Goal: Transaction & Acquisition: Purchase product/service

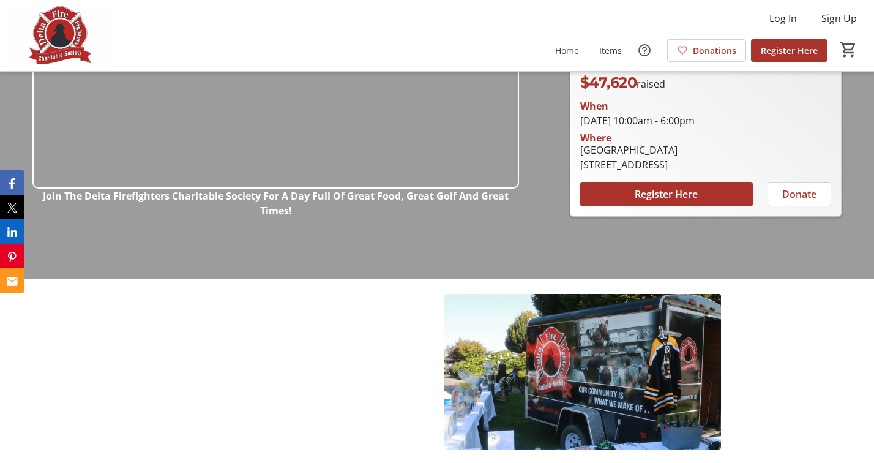
scroll to position [245, 0]
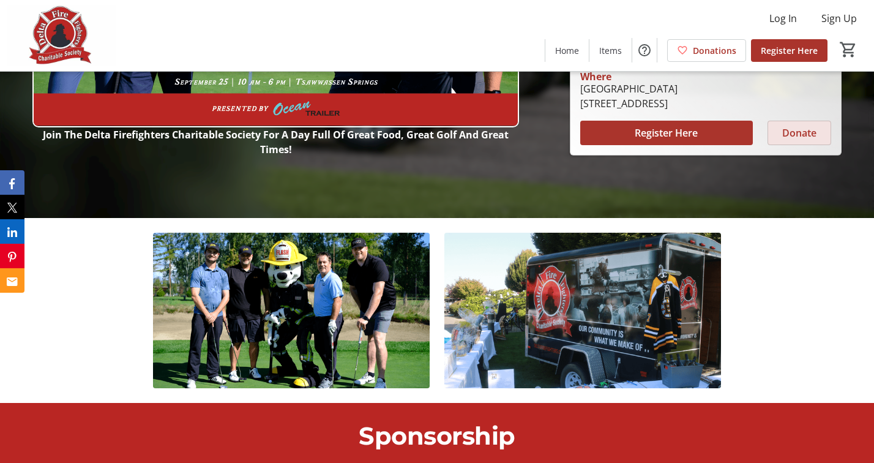
click at [803, 136] on span "Donate" at bounding box center [799, 132] width 34 height 15
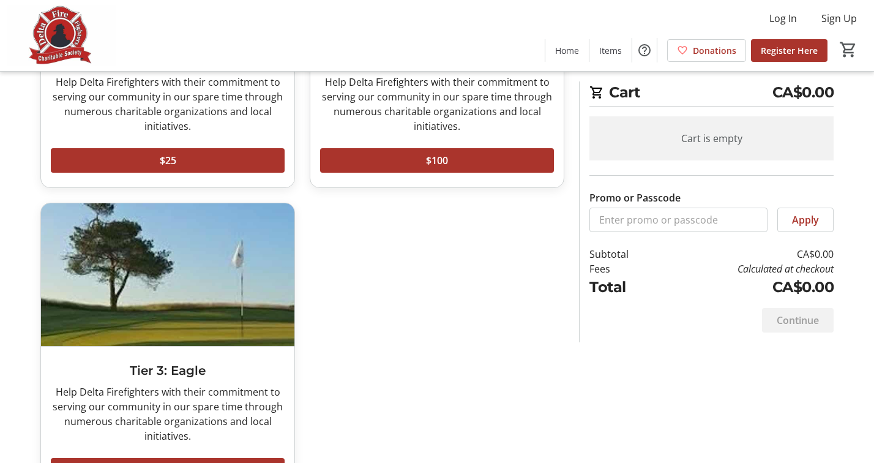
scroll to position [294, 0]
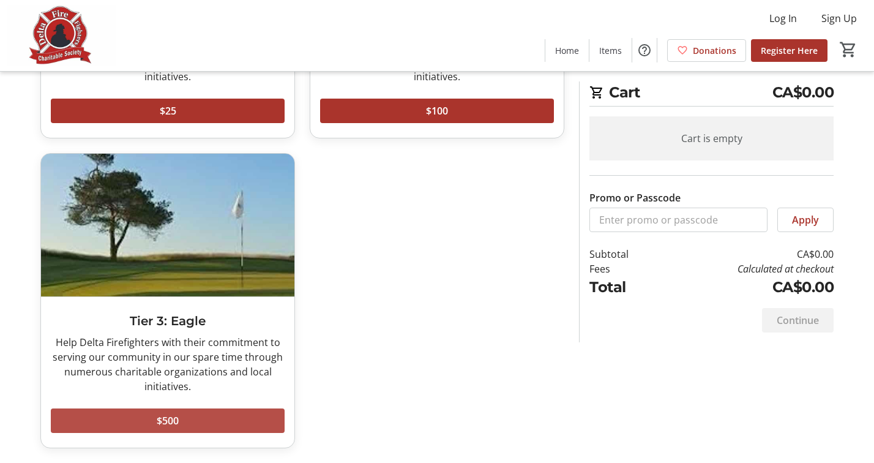
click at [187, 422] on span at bounding box center [168, 420] width 234 height 29
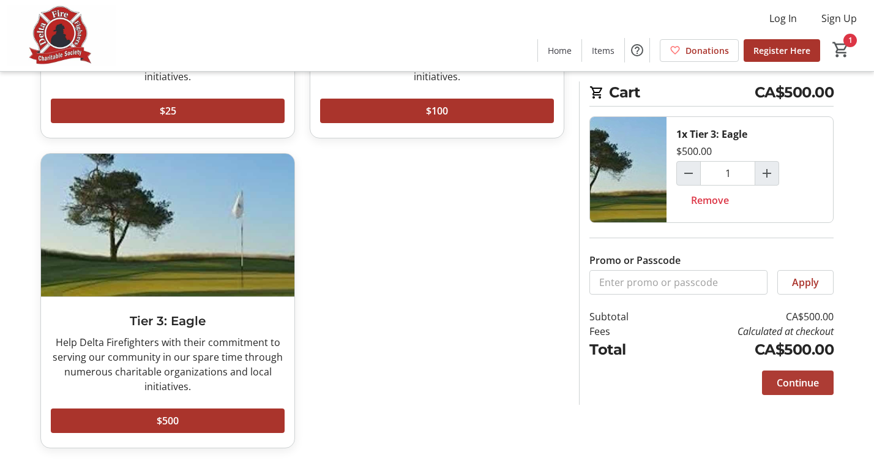
click at [795, 383] on span "Continue" at bounding box center [797, 382] width 42 height 15
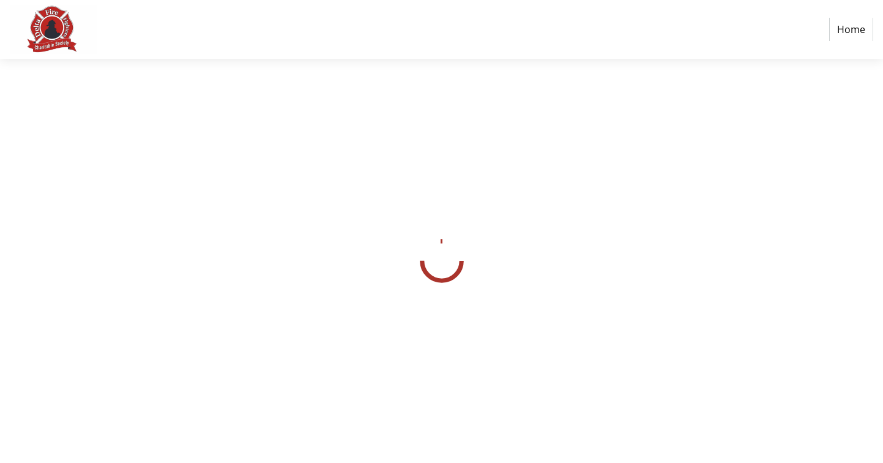
select select "CA"
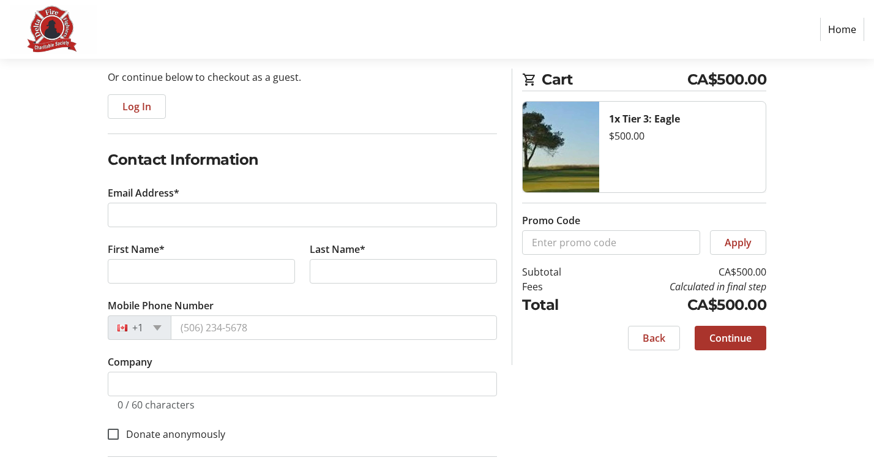
scroll to position [184, 0]
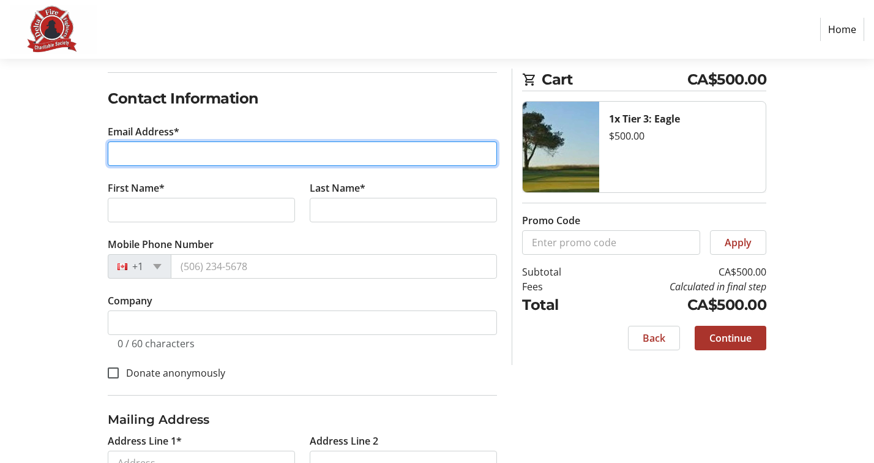
click at [203, 154] on input "Email Address*" at bounding box center [302, 153] width 389 height 24
type input "[EMAIL_ADDRESS][DOMAIN_NAME]"
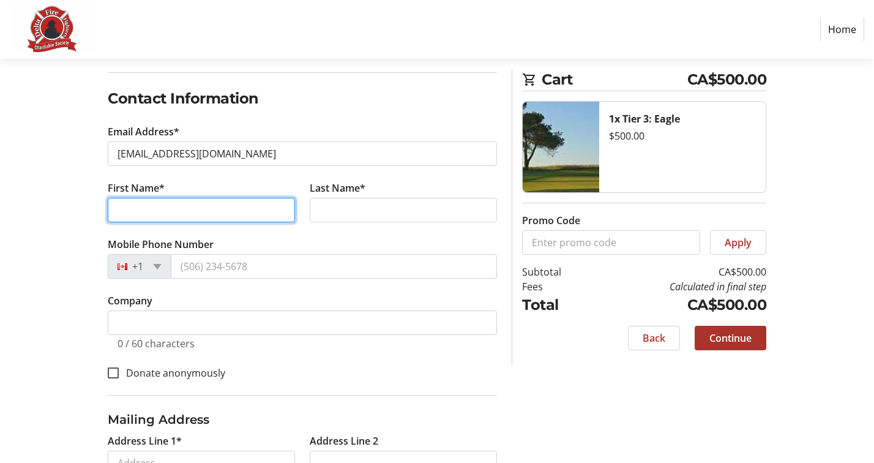
type input "[PERSON_NAME]"
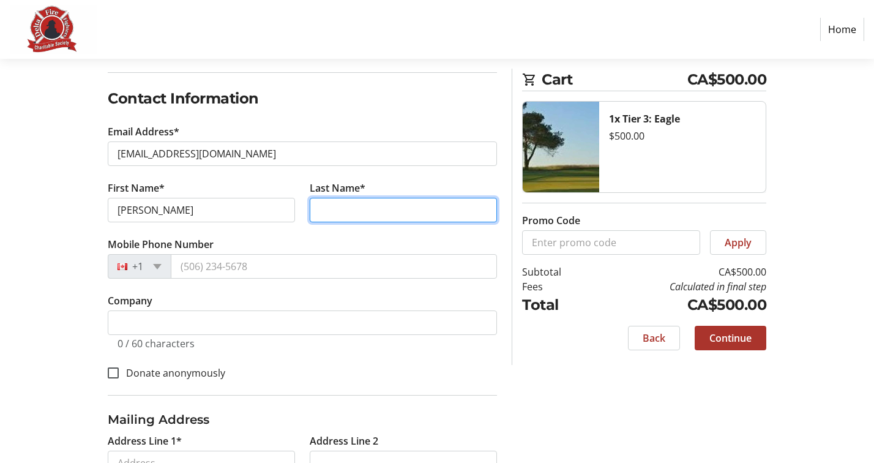
type input "[PERSON_NAME]"
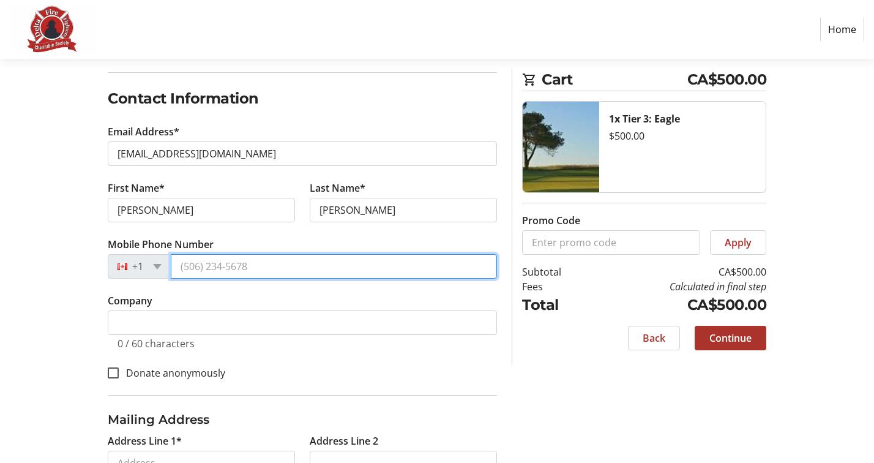
type input "[PHONE_NUMBER]"
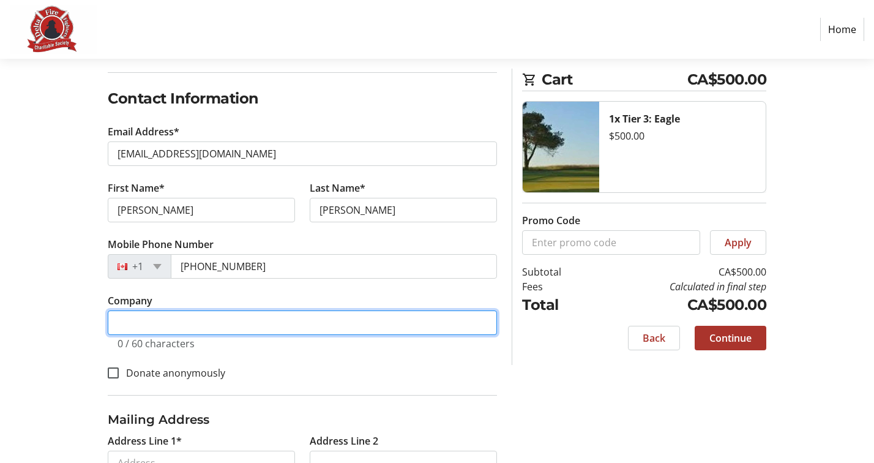
type input "Delta Pallet Inc."
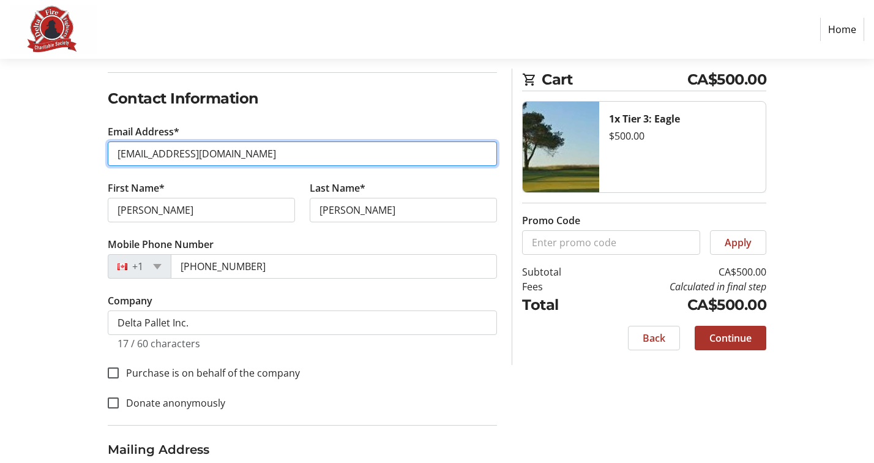
scroll to position [245, 0]
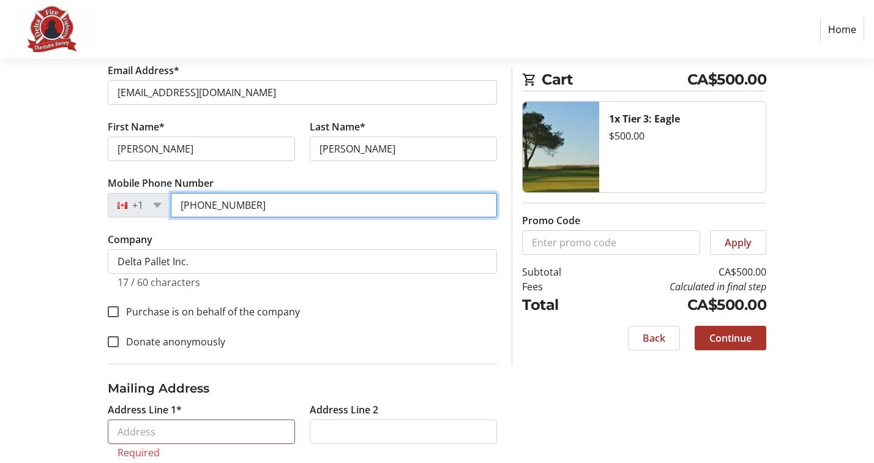
drag, startPoint x: 262, startPoint y: 205, endPoint x: 205, endPoint y: 206, distance: 56.9
click at [205, 206] on input "[PHONE_NUMBER]" at bounding box center [334, 205] width 326 height 24
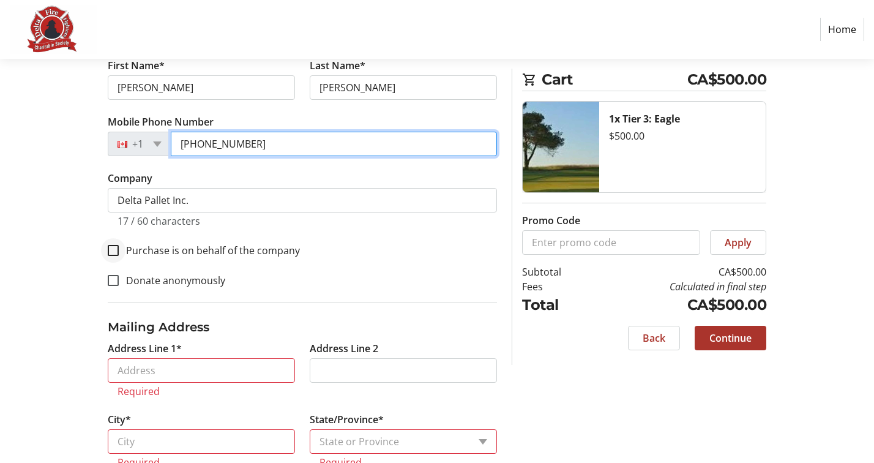
type input "[PHONE_NUMBER]"
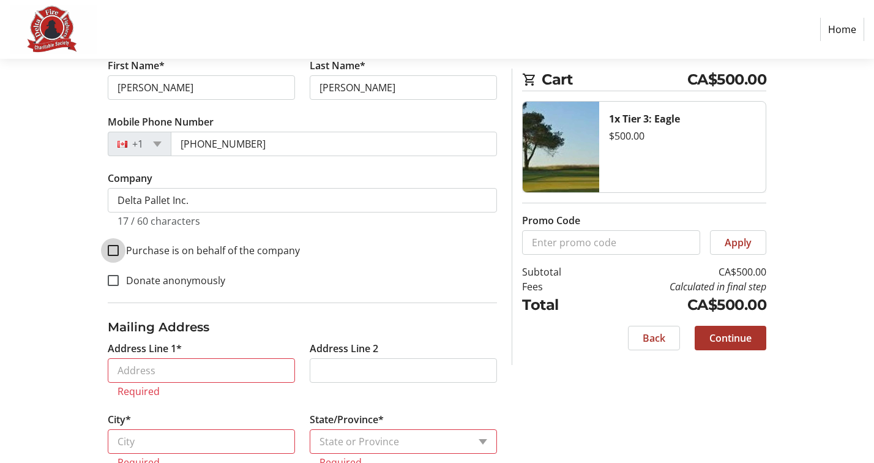
click at [111, 250] on input "Purchase is on behalf of the company" at bounding box center [113, 250] width 11 height 11
checkbox input "true"
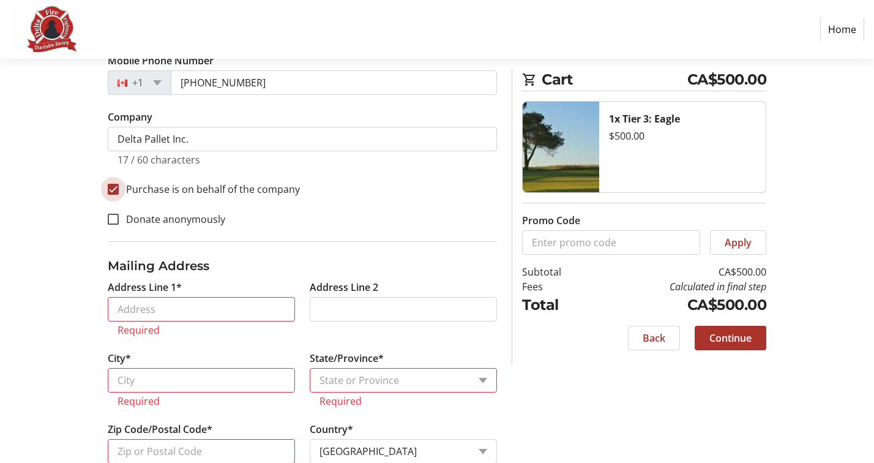
scroll to position [412, 0]
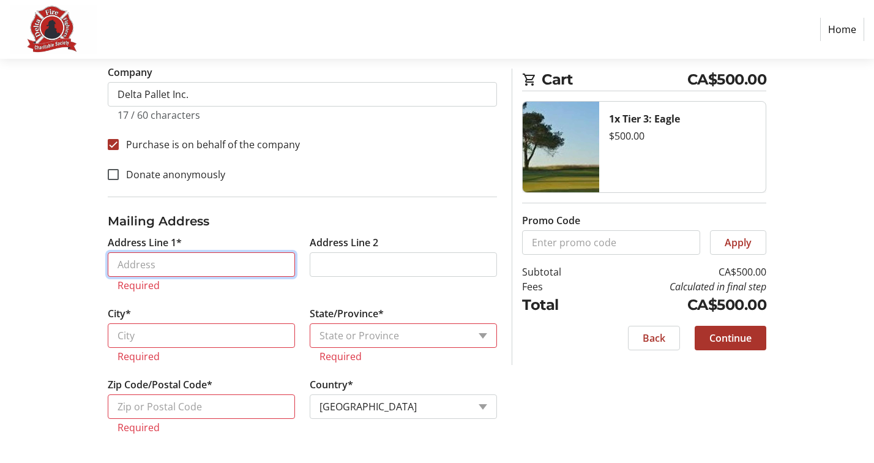
click at [231, 257] on input "Address Line 1*" at bounding box center [201, 264] width 187 height 24
type input "[STREET_ADDRESS][PERSON_NAME]"
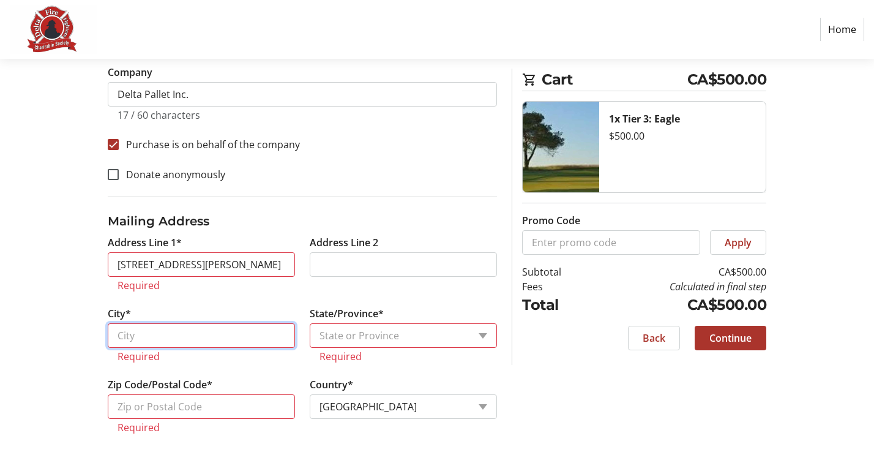
type input "Delta"
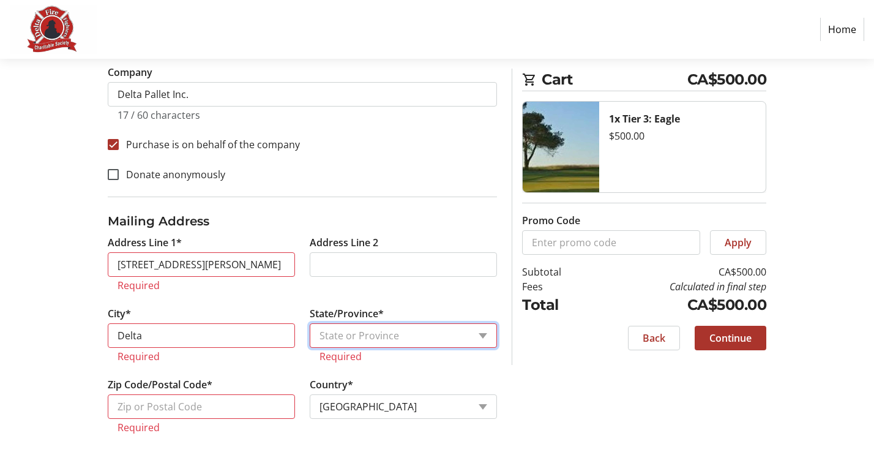
select select "BC"
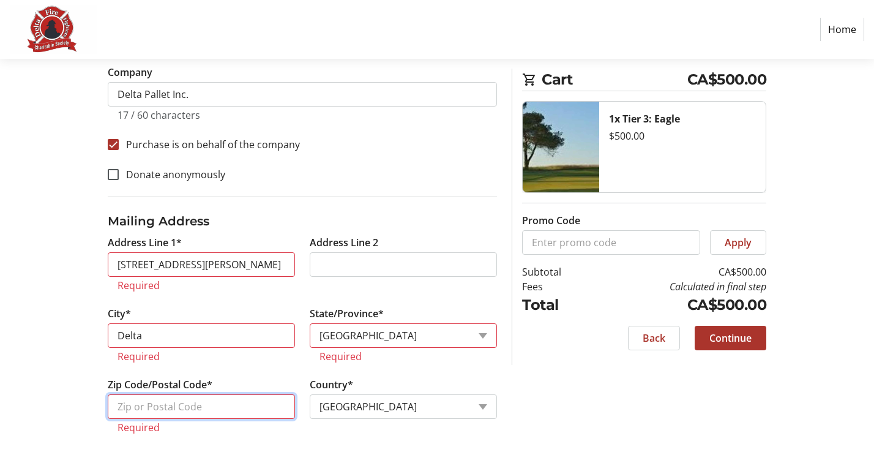
type input "V4G 1C5"
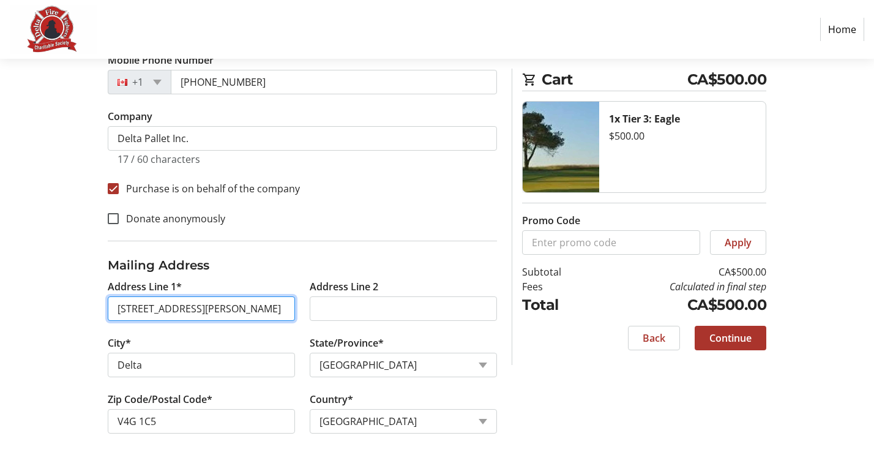
scroll to position [368, 0]
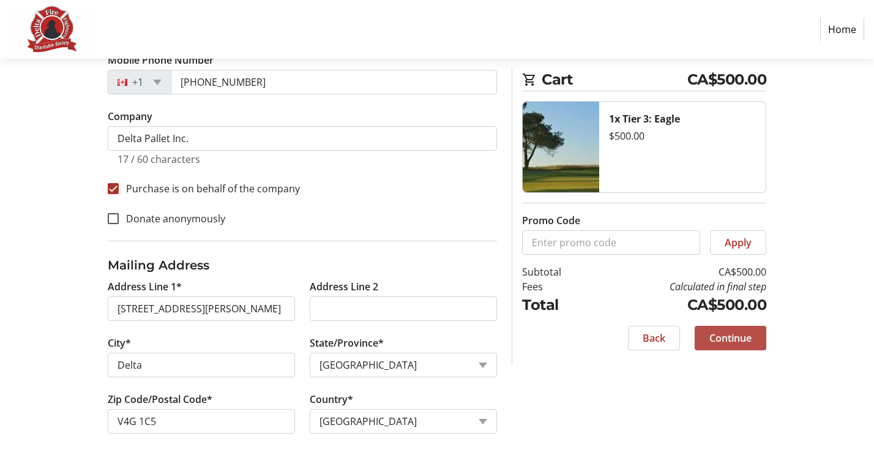
click at [739, 333] on span "Continue" at bounding box center [730, 337] width 42 height 15
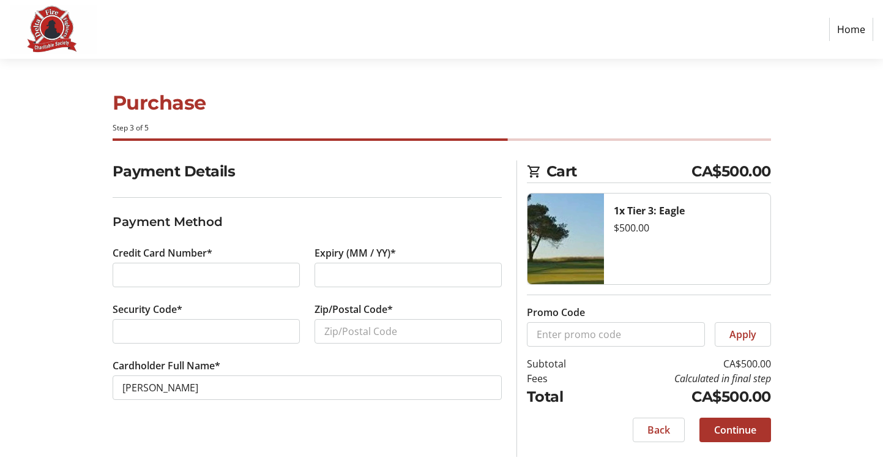
click at [214, 266] on div at bounding box center [206, 274] width 187 height 24
type input "V4G 1C5"
click at [743, 426] on span "Continue" at bounding box center [735, 429] width 42 height 15
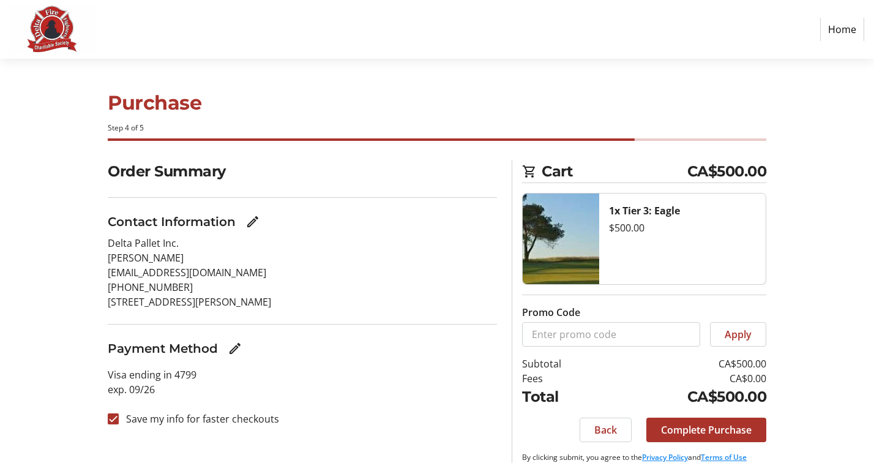
scroll to position [26, 0]
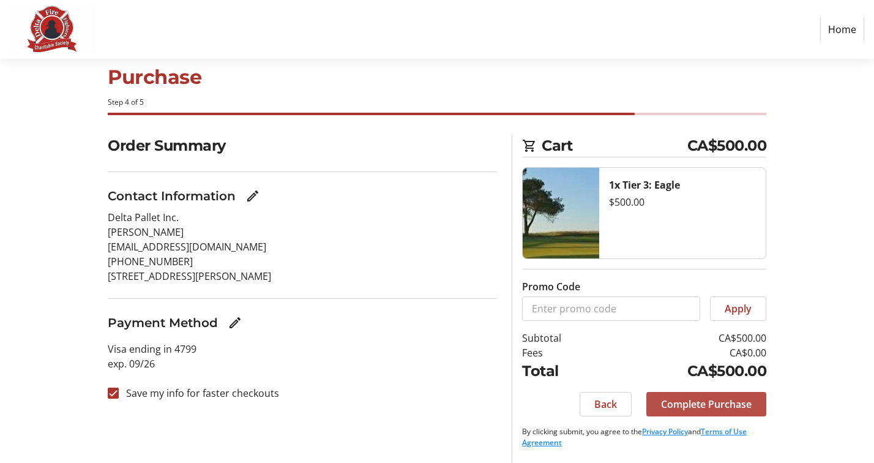
click at [705, 406] on span "Complete Purchase" at bounding box center [706, 403] width 91 height 15
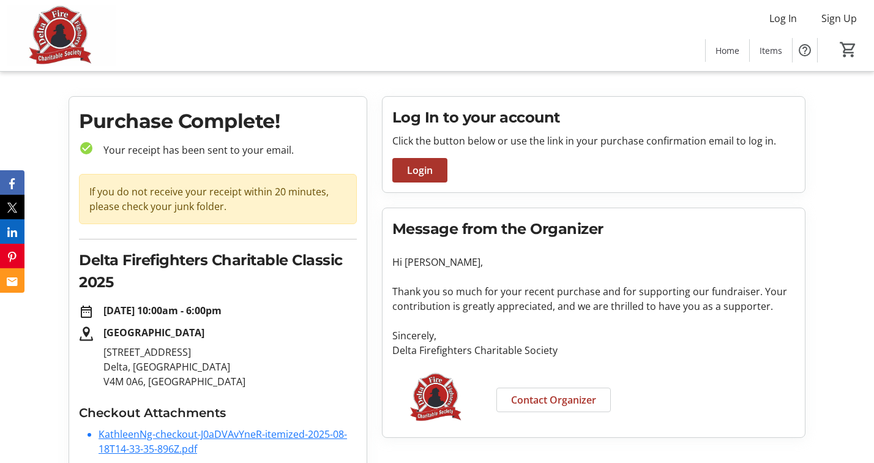
scroll to position [39, 0]
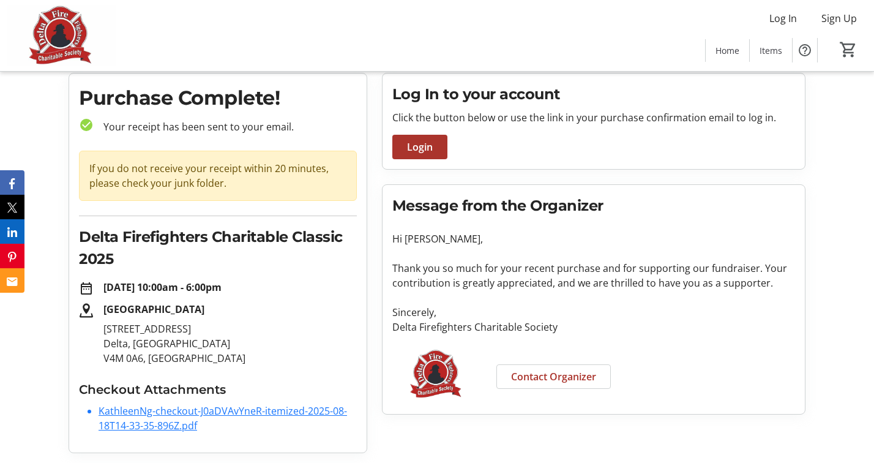
click at [152, 416] on link "KathleenNg-checkout-J0aDVAvYneR-itemized-2025-08-18T14-33-35-896Z.pdf" at bounding box center [223, 418] width 248 height 28
